Goal: Task Accomplishment & Management: Manage account settings

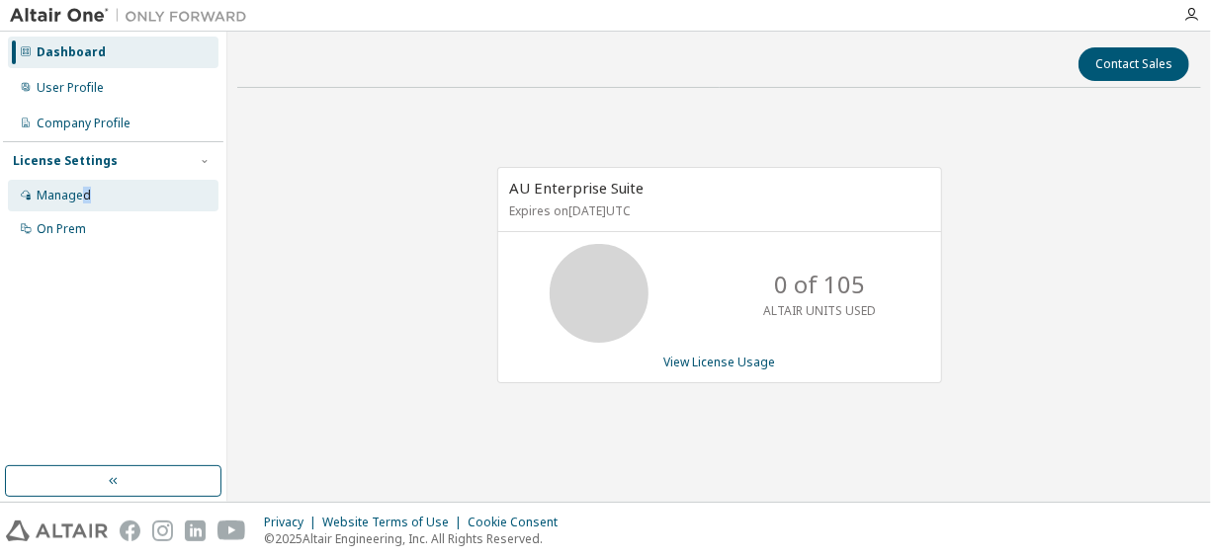
click at [85, 186] on div "Managed" at bounding box center [113, 196] width 211 height 32
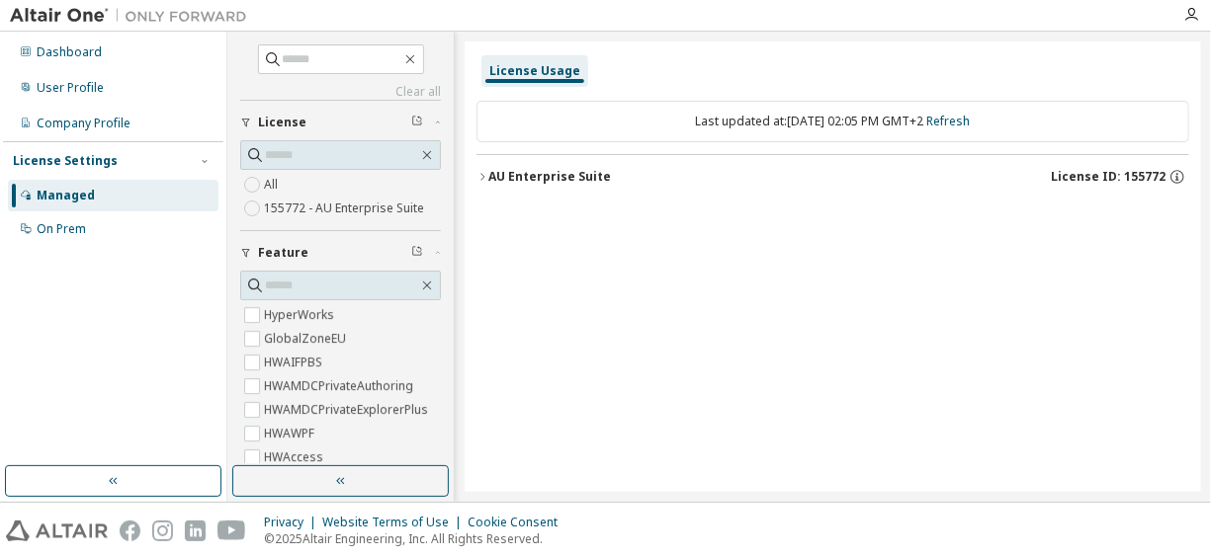
click at [381, 206] on label "155772 - AU Enterprise Suite" at bounding box center [346, 209] width 164 height 24
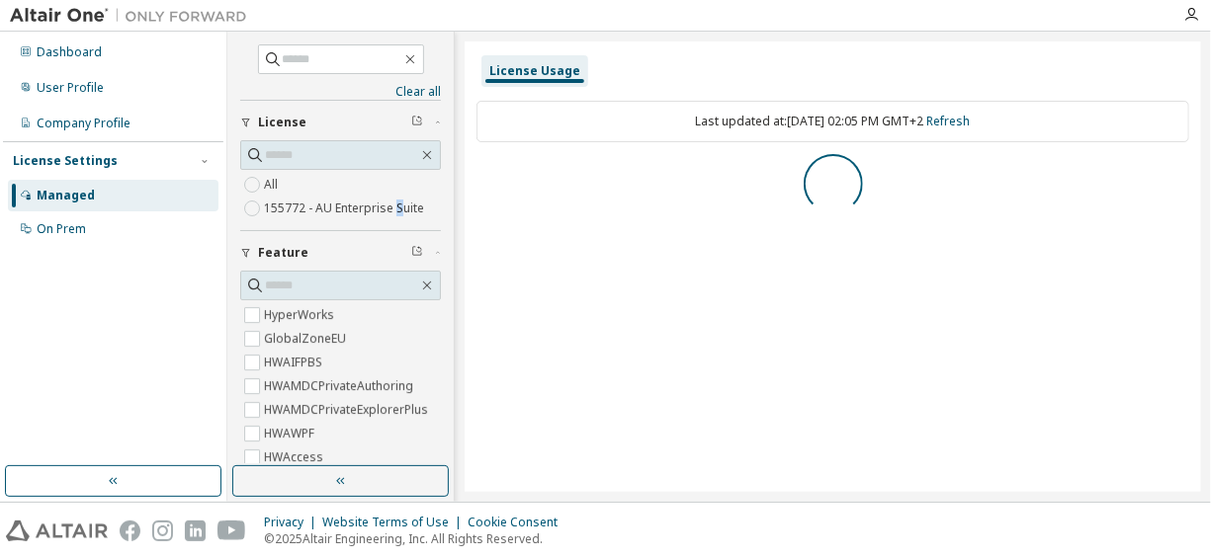
click at [397, 212] on label "155772 - AU Enterprise Suite" at bounding box center [346, 209] width 164 height 24
click at [1177, 172] on icon "button" at bounding box center [1177, 177] width 18 height 18
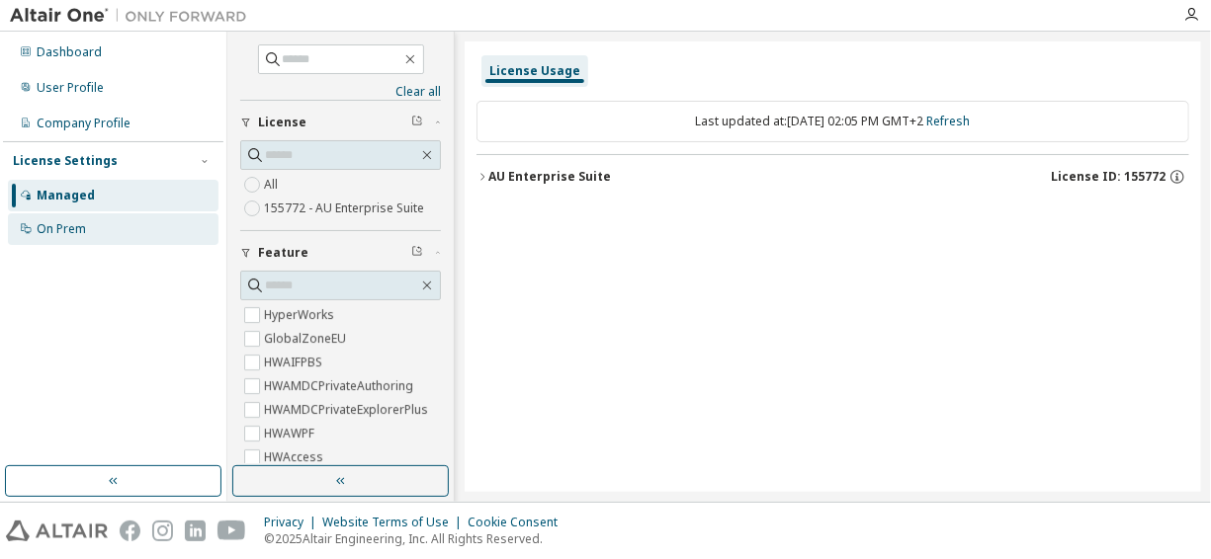
click at [124, 217] on div "On Prem" at bounding box center [113, 230] width 211 height 32
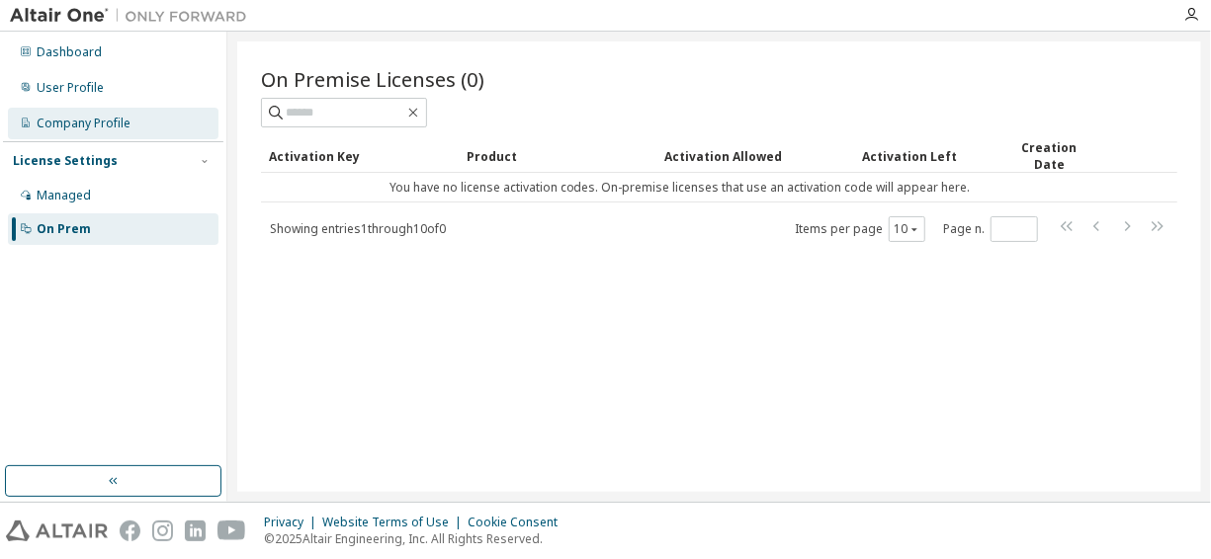
click at [167, 121] on div "Company Profile" at bounding box center [113, 124] width 211 height 32
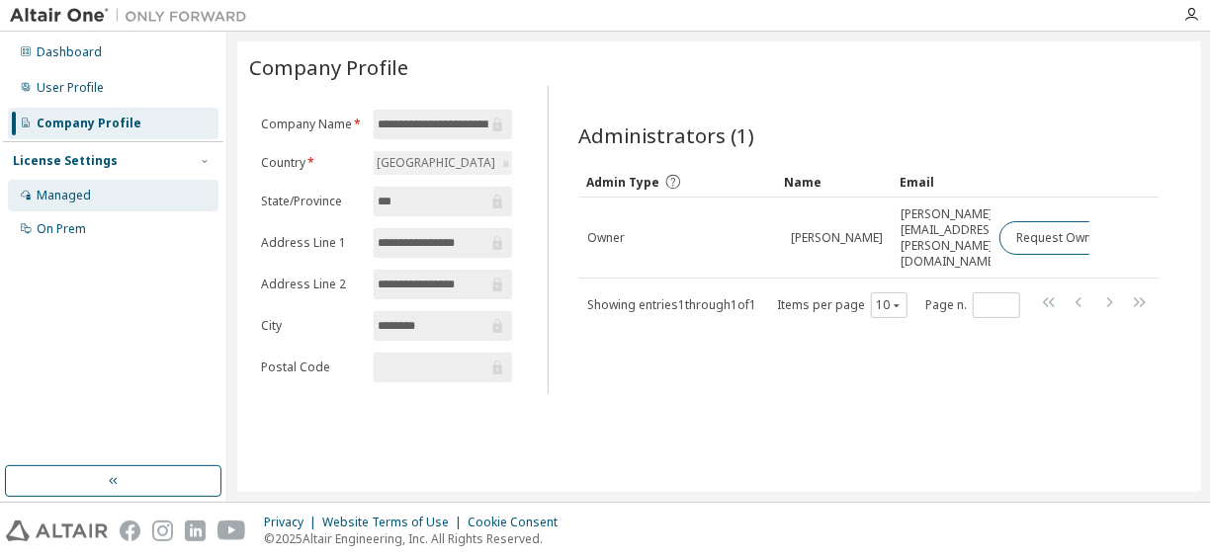
click at [80, 190] on div "Managed" at bounding box center [64, 196] width 54 height 16
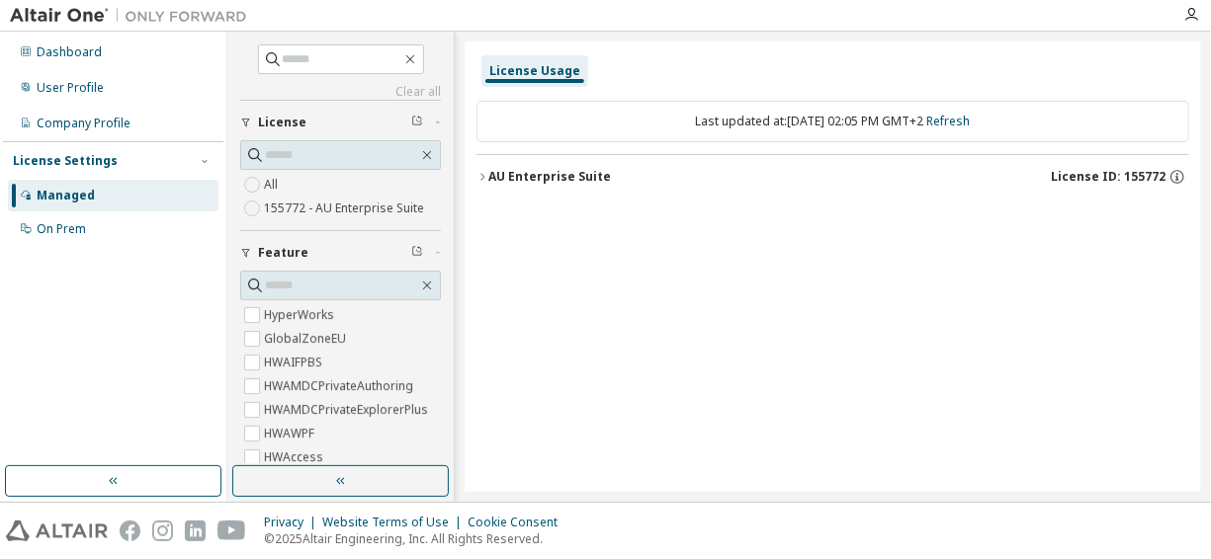
click at [358, 200] on label "155772 - AU Enterprise Suite" at bounding box center [346, 209] width 164 height 24
click at [1175, 169] on icon "button" at bounding box center [1177, 177] width 18 height 18
click at [1185, 181] on icon "button" at bounding box center [1177, 177] width 18 height 18
drag, startPoint x: 524, startPoint y: 65, endPoint x: 619, endPoint y: 80, distance: 96.0
click at [619, 80] on div "License Usage" at bounding box center [832, 71] width 713 height 36
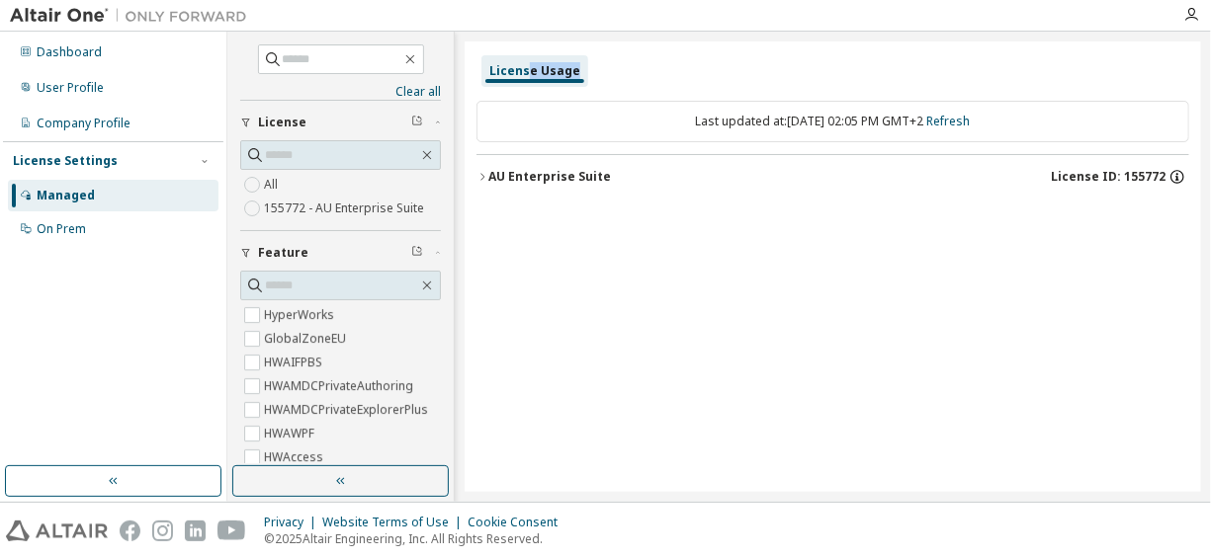
click at [1171, 172] on icon "button" at bounding box center [1177, 177] width 18 height 18
click at [1182, 176] on icon "button" at bounding box center [1177, 177] width 18 height 18
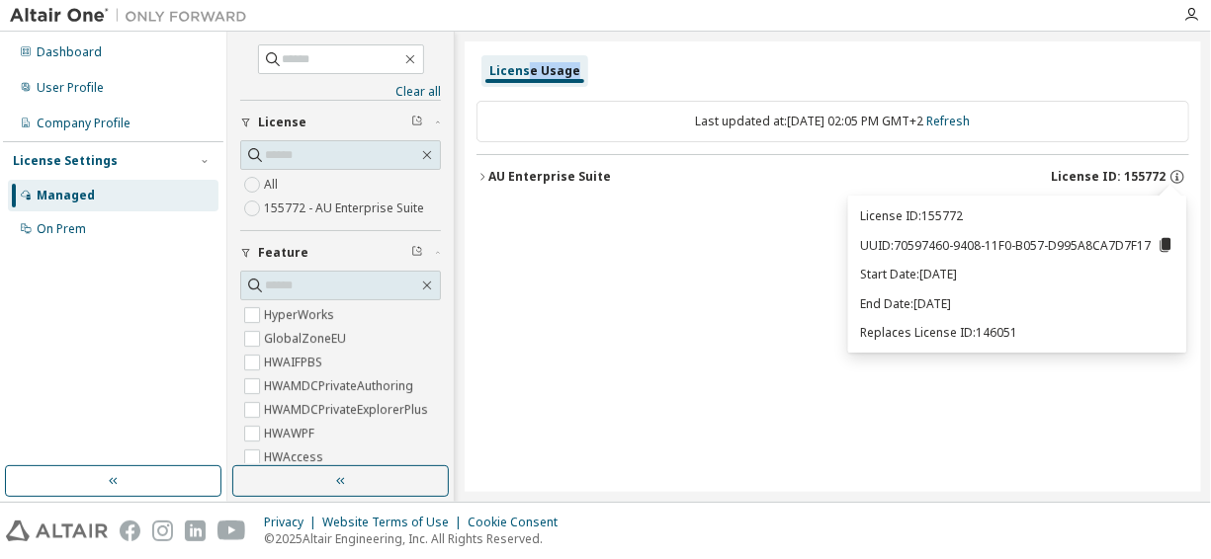
click at [481, 178] on icon "button" at bounding box center [482, 176] width 4 height 7
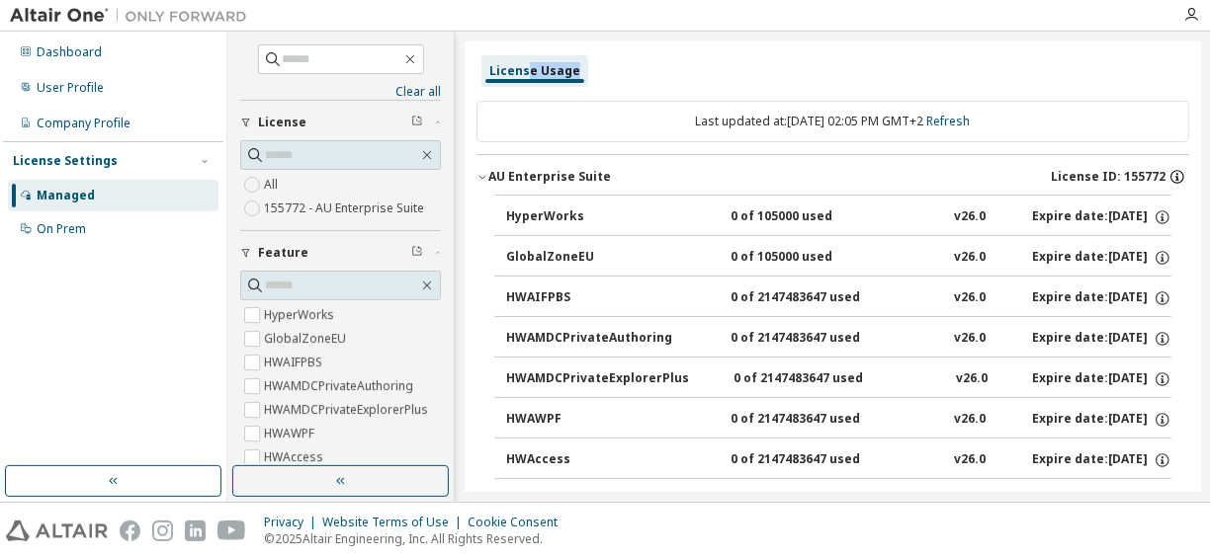
click at [1170, 175] on icon "button" at bounding box center [1177, 177] width 18 height 18
click at [1169, 170] on icon "button" at bounding box center [1177, 177] width 18 height 18
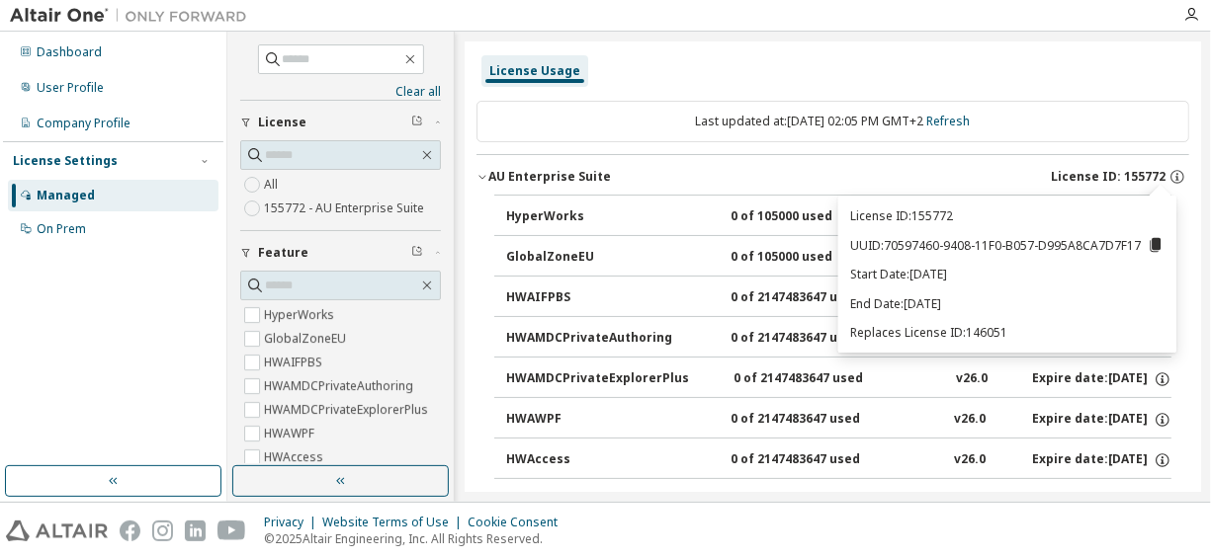
click at [1092, 129] on div "Last updated at: Mon 2025-10-13 02:05 PM GMT+2 Refresh" at bounding box center [832, 122] width 713 height 42
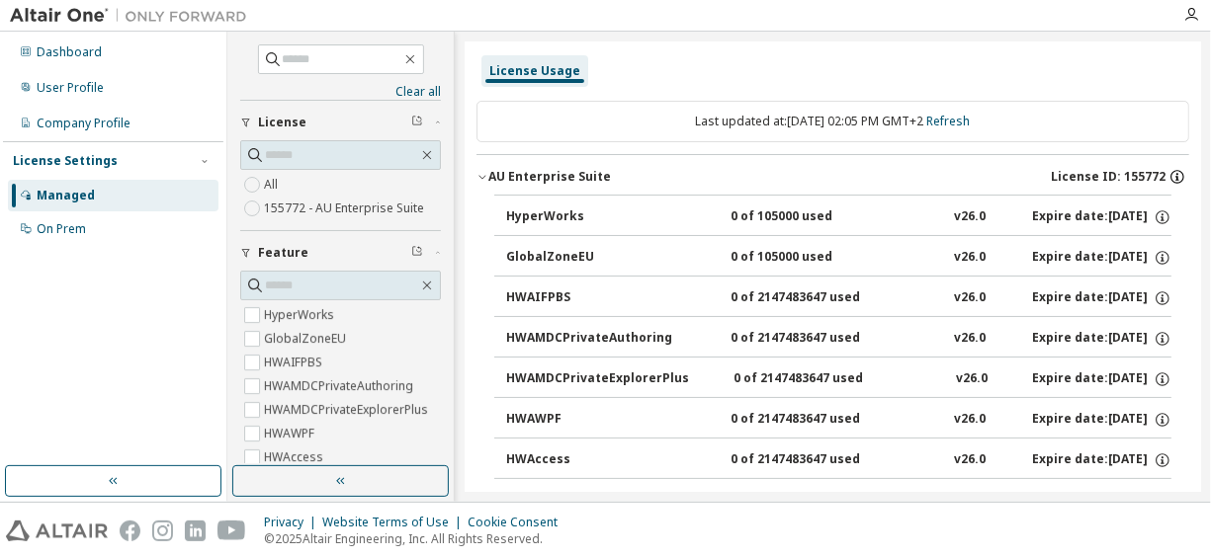
click at [1168, 172] on icon "button" at bounding box center [1177, 177] width 18 height 18
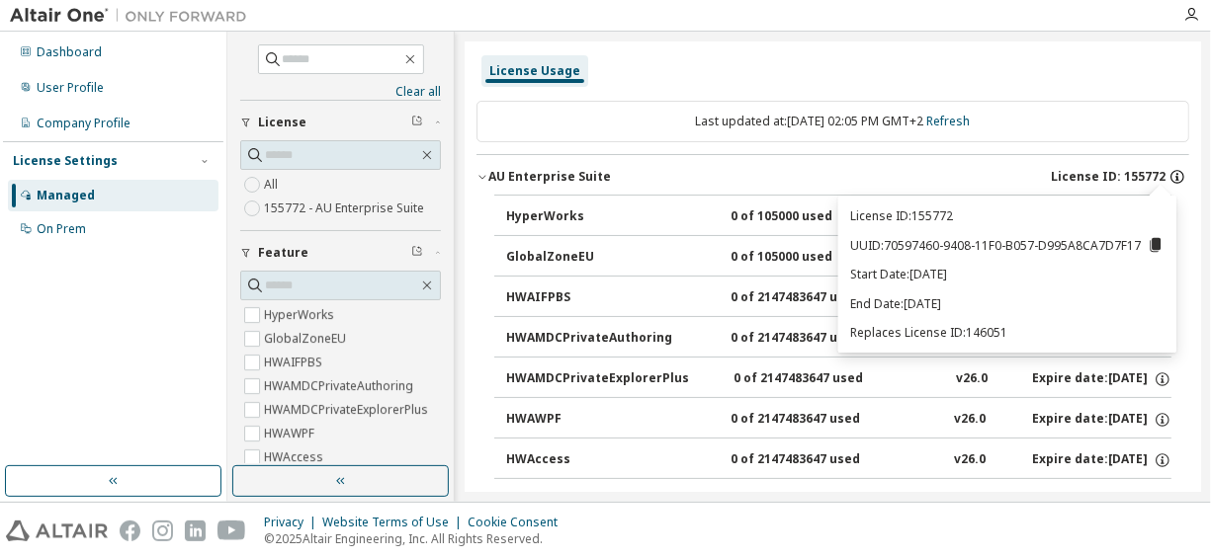
click at [1168, 172] on icon "button" at bounding box center [1177, 177] width 18 height 18
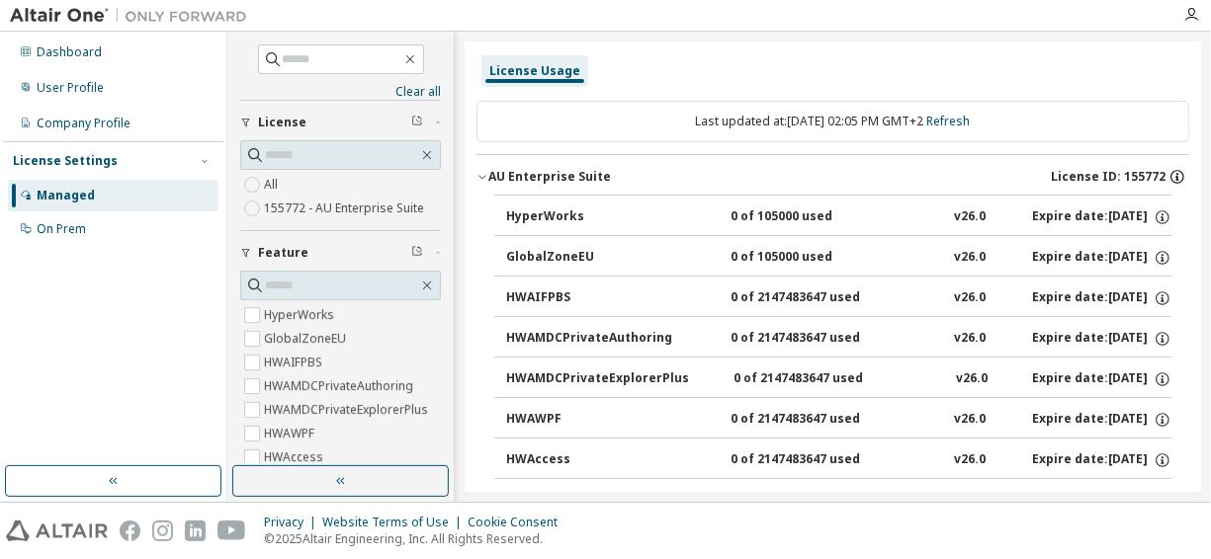
click at [1175, 176] on icon "button" at bounding box center [1177, 177] width 18 height 18
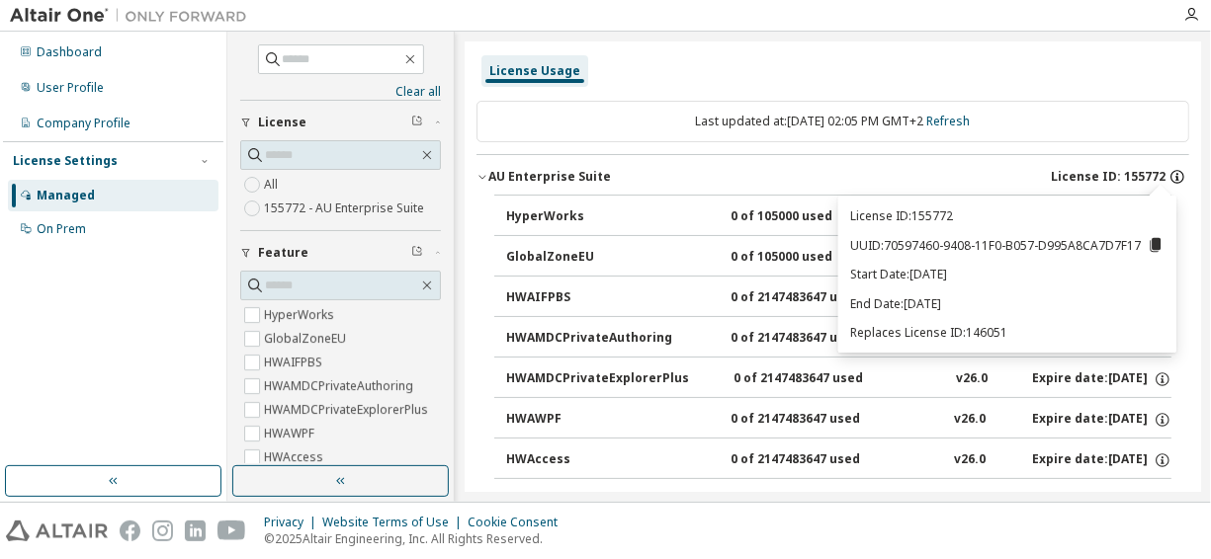
click at [1175, 175] on icon "button" at bounding box center [1177, 177] width 18 height 18
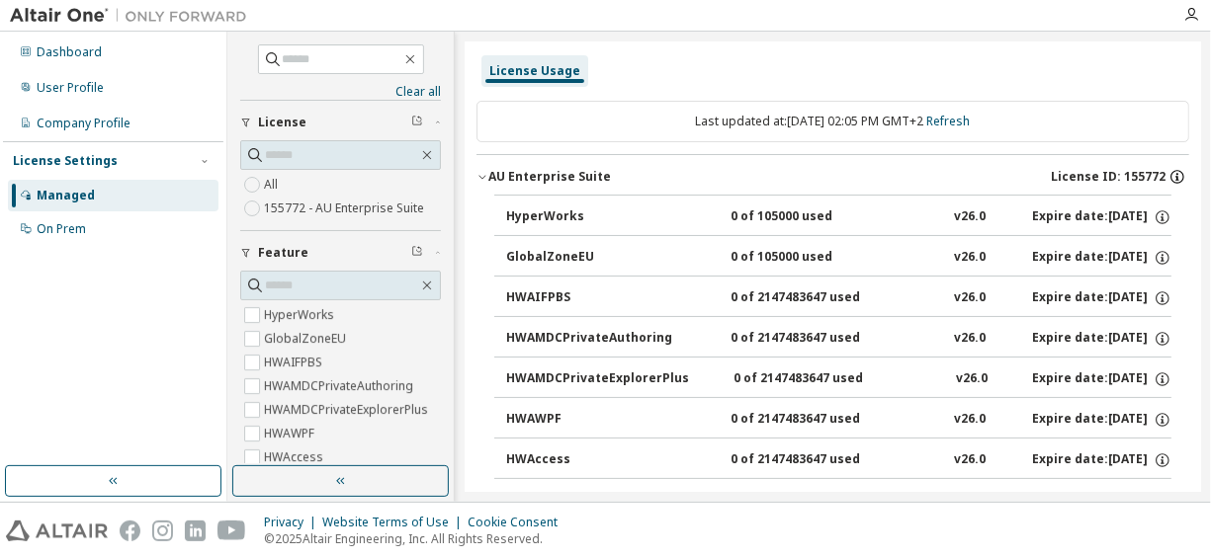
click at [1175, 175] on icon "button" at bounding box center [1177, 177] width 18 height 18
click at [1175, 171] on icon "button" at bounding box center [1177, 177] width 18 height 18
click at [1170, 170] on icon "button" at bounding box center [1177, 177] width 14 height 14
